Goal: Purchase product/service

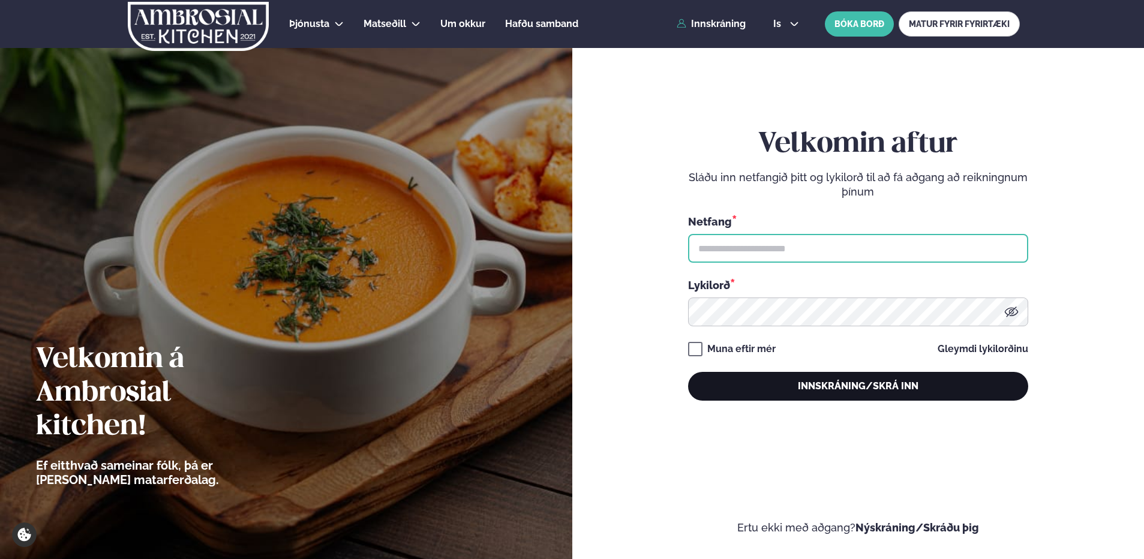
type input "**********"
click at [916, 380] on button "Innskráning/Skrá inn" at bounding box center [858, 386] width 340 height 29
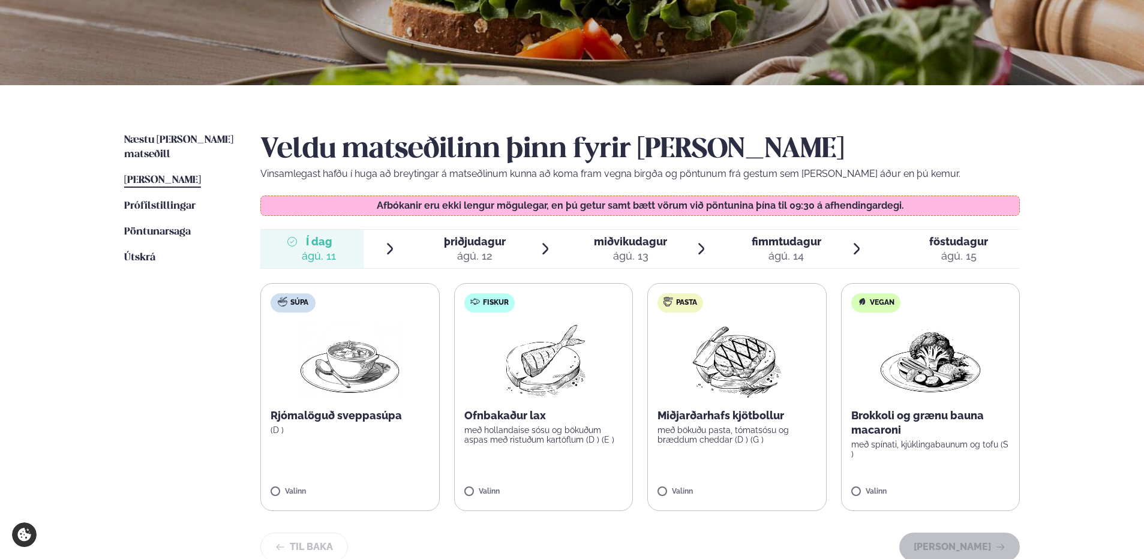
scroll to position [240, 0]
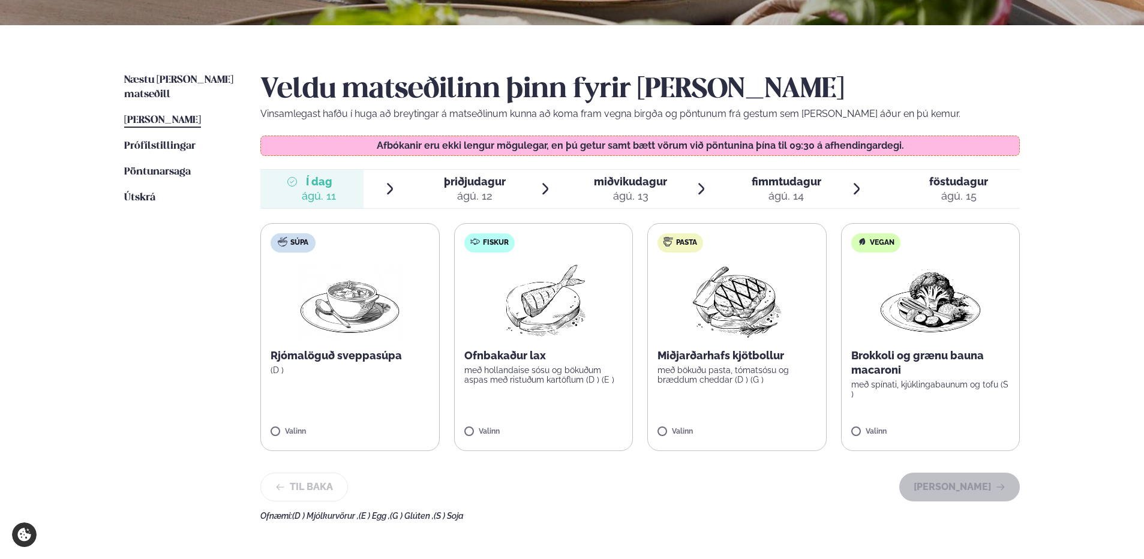
click at [509, 181] on span "þriðjudagur þri. [DATE]" at bounding box center [467, 189] width 103 height 38
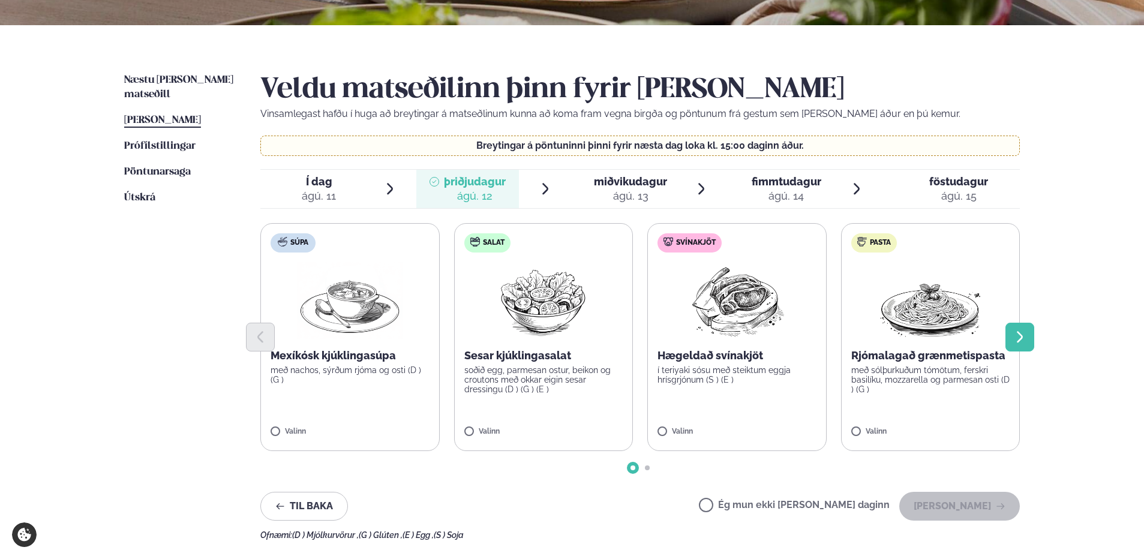
click at [1030, 335] on button "Next slide" at bounding box center [1019, 337] width 29 height 29
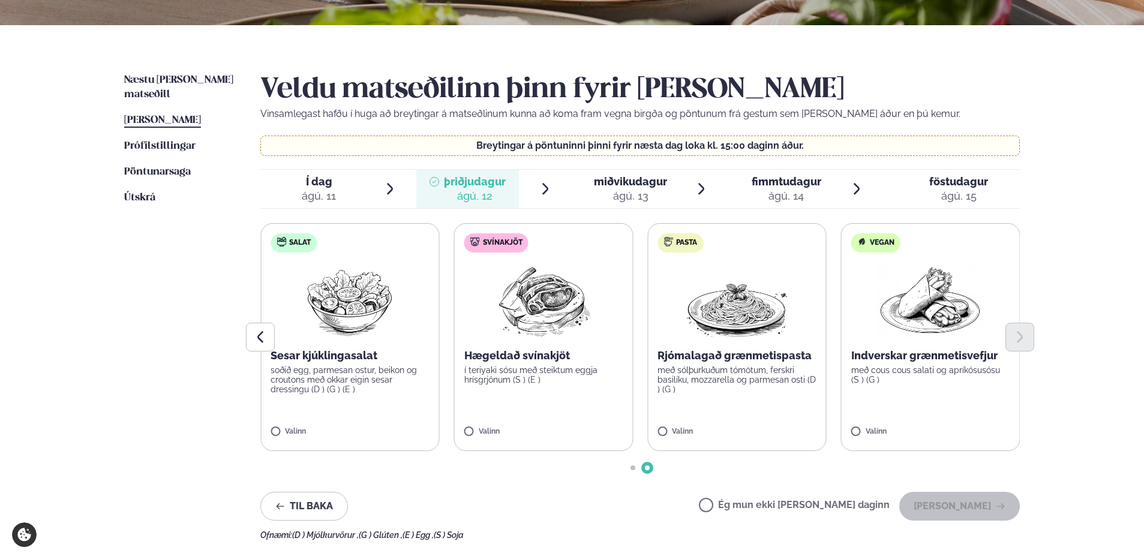
click at [630, 196] on div "ágú. 13" at bounding box center [630, 196] width 73 height 14
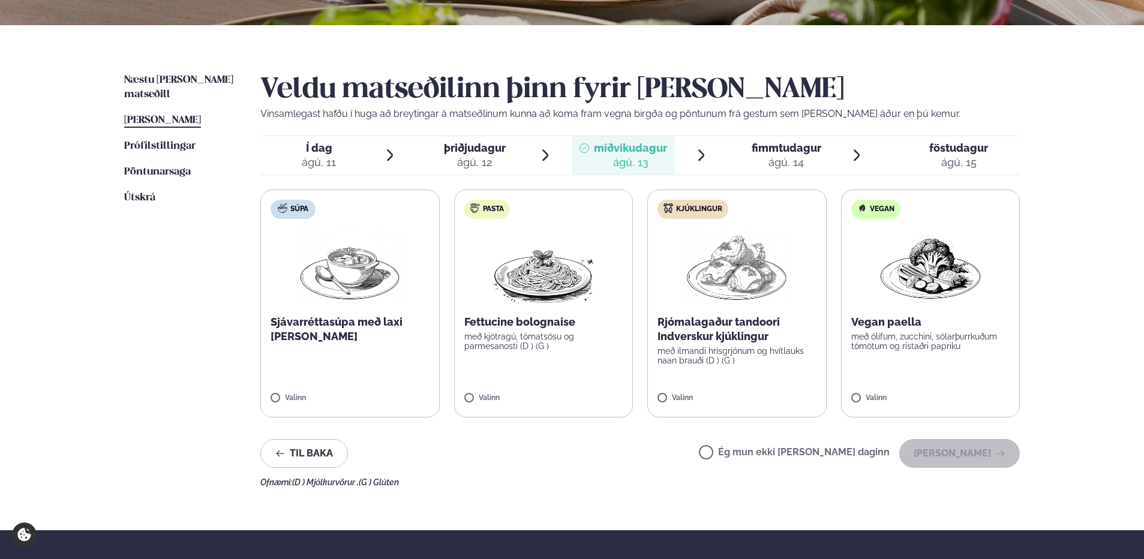
click at [798, 146] on span "fimmtudagur" at bounding box center [786, 148] width 70 height 13
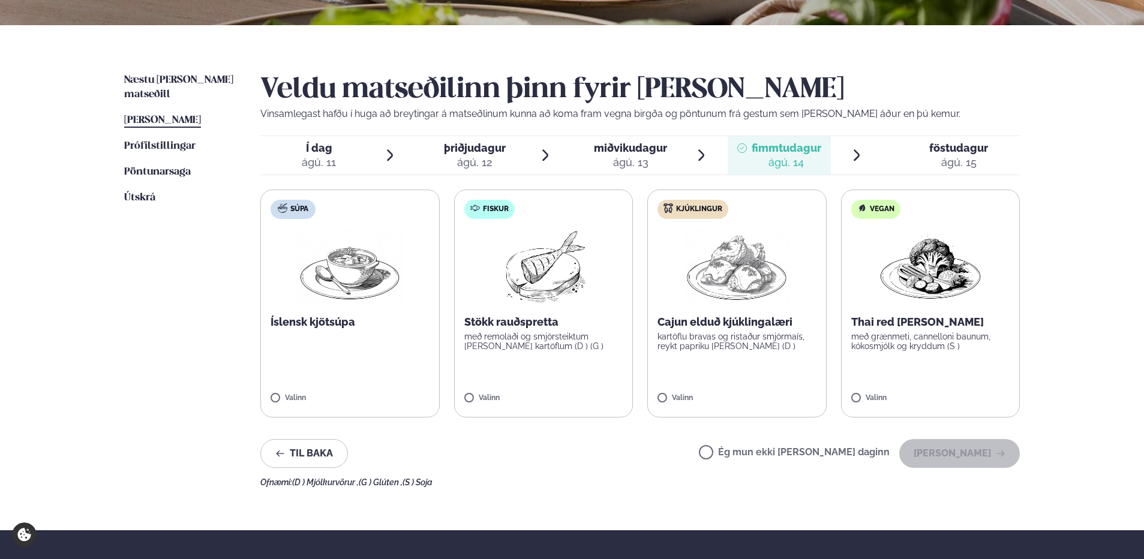
click at [933, 148] on span "föstudagur" at bounding box center [958, 148] width 59 height 13
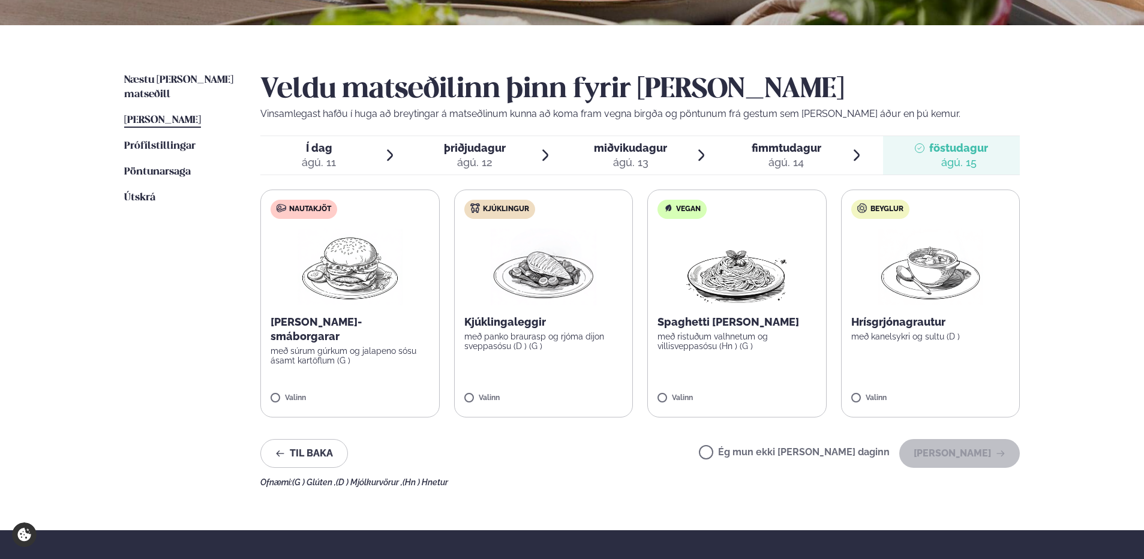
click at [319, 152] on span "Í dag" at bounding box center [319, 148] width 34 height 14
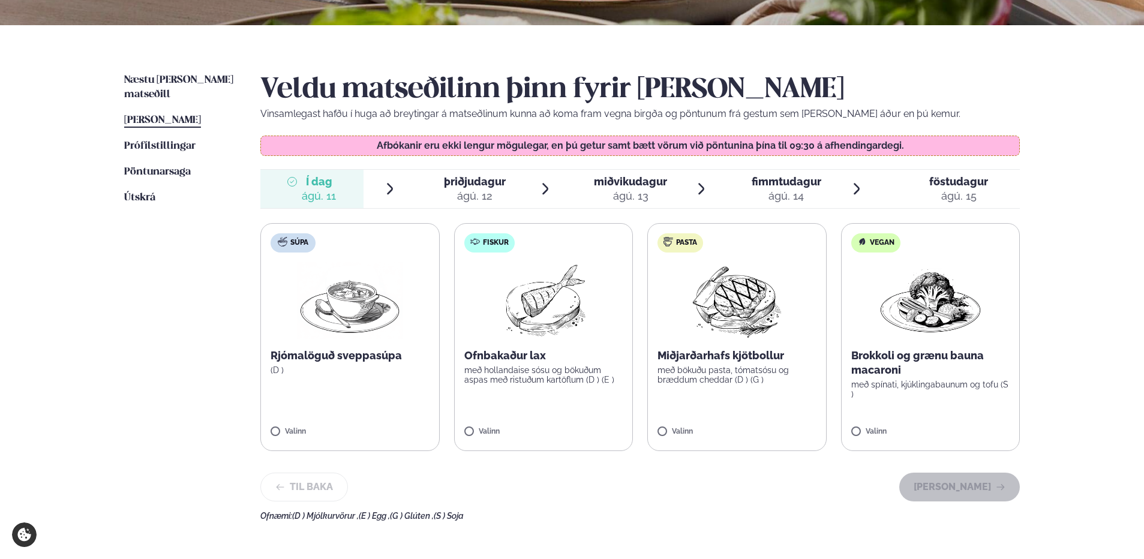
click at [326, 443] on label "Súpa Rjómalöguð sveppasúpa (D ) Valinn" at bounding box center [349, 337] width 179 height 228
click at [983, 490] on button "[PERSON_NAME]" at bounding box center [959, 487] width 121 height 29
